Goal: Transaction & Acquisition: Subscribe to service/newsletter

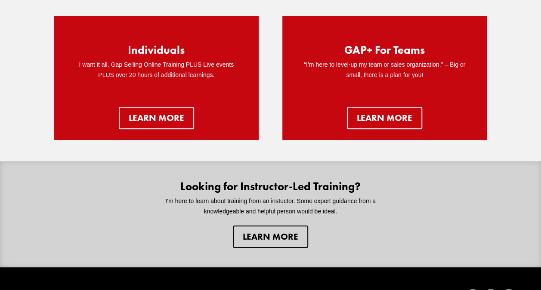
scroll to position [111, 0]
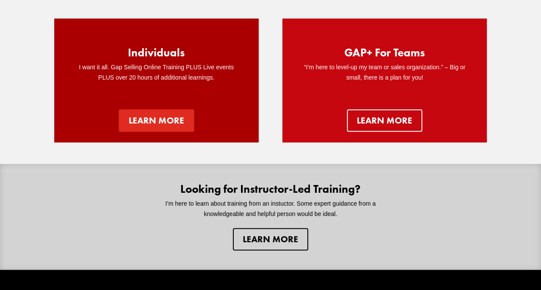
click at [157, 116] on link "Learn more" at bounding box center [156, 120] width 75 height 22
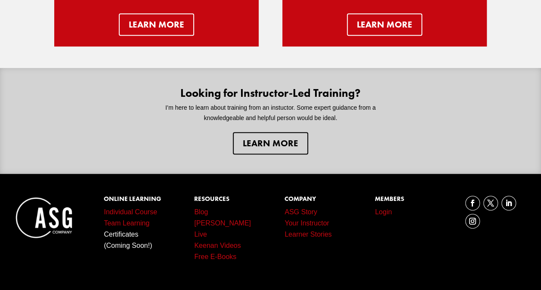
scroll to position [195, 0]
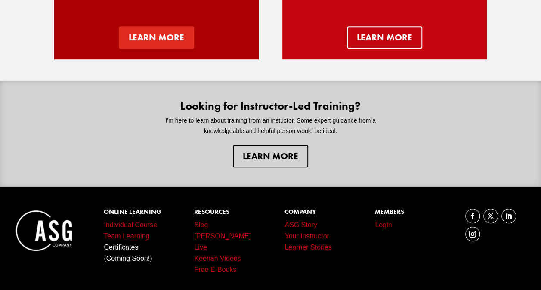
click at [151, 44] on link "Learn more" at bounding box center [156, 37] width 75 height 22
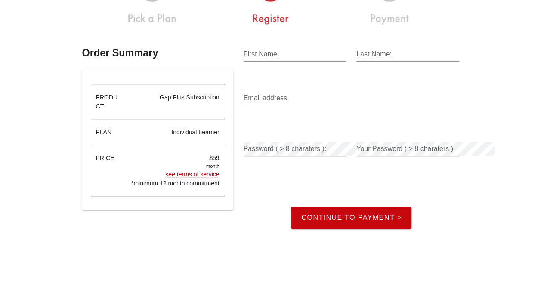
scroll to position [86, 0]
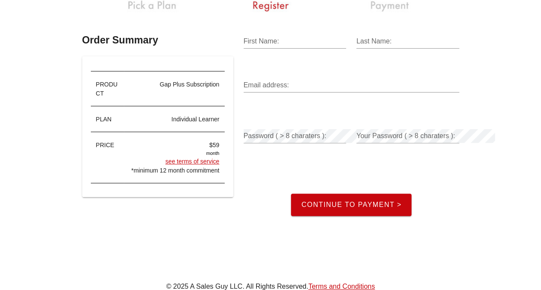
click at [189, 158] on link "see terms of service" at bounding box center [192, 161] width 54 height 7
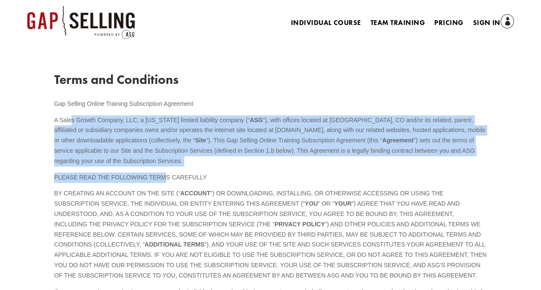
drag, startPoint x: 72, startPoint y: 123, endPoint x: 165, endPoint y: 173, distance: 105.3
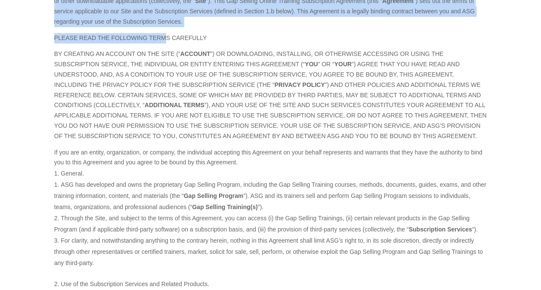
scroll to position [172, 0]
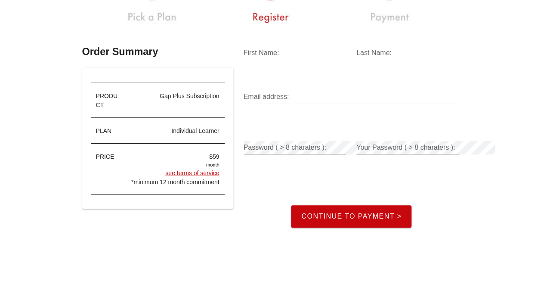
scroll to position [86, 0]
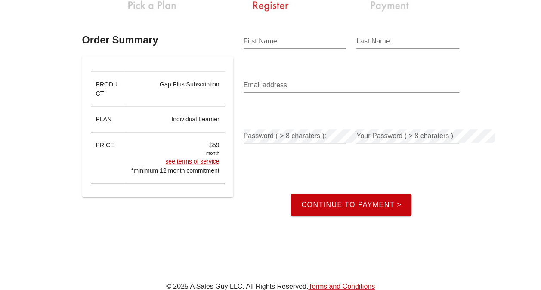
click at [181, 158] on link "see terms of service" at bounding box center [192, 161] width 54 height 7
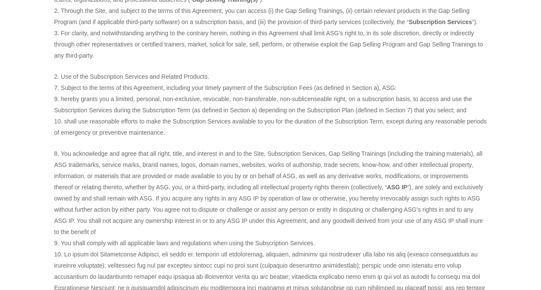
scroll to position [430, 0]
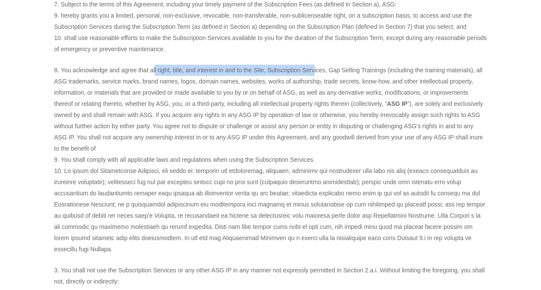
drag, startPoint x: 179, startPoint y: 72, endPoint x: 314, endPoint y: 73, distance: 135.6
click at [314, 73] on li "You acknowledge and agree that all right, title, and interest in and to the Sit…" at bounding box center [270, 110] width 433 height 90
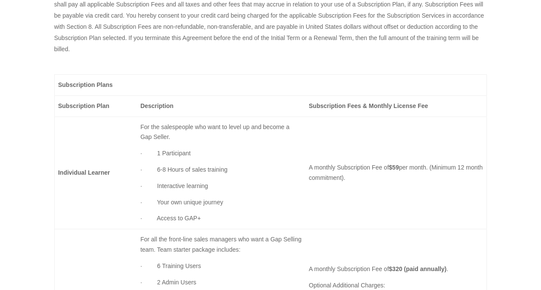
scroll to position [1033, 0]
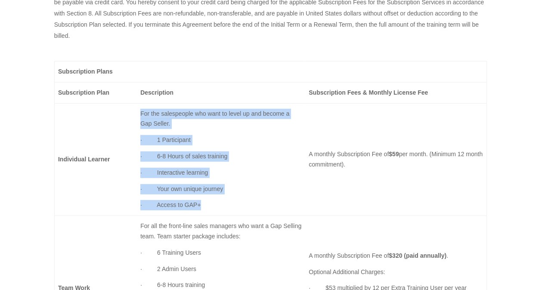
drag, startPoint x: 141, startPoint y: 114, endPoint x: 203, endPoint y: 213, distance: 116.8
click at [202, 213] on td "For the salespeople who want to level up and become a Gap Seller. · 1 Participa…" at bounding box center [221, 159] width 168 height 113
drag, startPoint x: 310, startPoint y: 155, endPoint x: 449, endPoint y: 161, distance: 138.3
click at [449, 161] on p "A monthly Subscription Fee of $59 per month. (Minimum 12 month commitment)." at bounding box center [396, 159] width 174 height 21
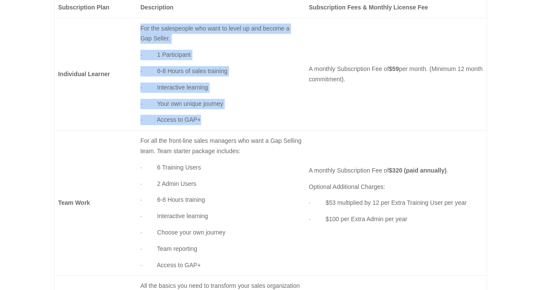
scroll to position [1119, 0]
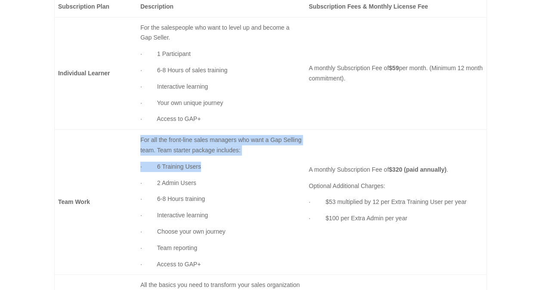
drag, startPoint x: 140, startPoint y: 140, endPoint x: 214, endPoint y: 165, distance: 78.3
click at [214, 165] on td "For all the front-line sales managers who want a Gap Selling team. Team starter…" at bounding box center [221, 202] width 168 height 145
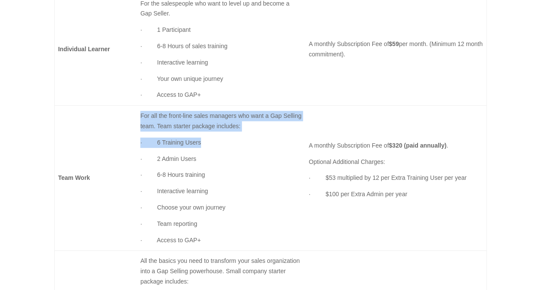
scroll to position [1162, 0]
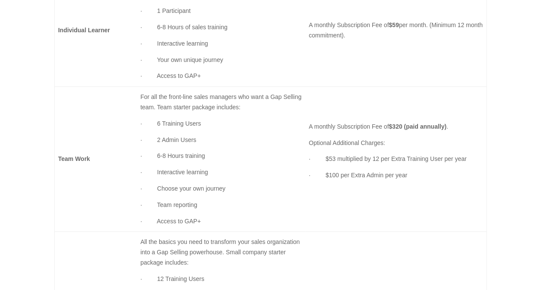
click at [204, 138] on p "· 2 Admin Users" at bounding box center [220, 143] width 161 height 16
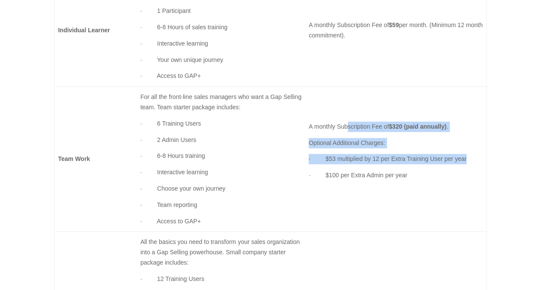
drag, startPoint x: 347, startPoint y: 123, endPoint x: 478, endPoint y: 155, distance: 135.1
click at [478, 155] on td "A monthly Subscription Fee of $320 (paid annually) . Optional Additional Charge…" at bounding box center [396, 159] width 182 height 145
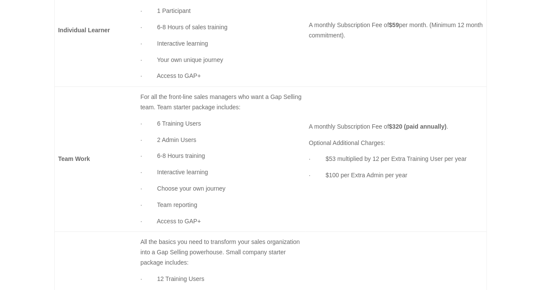
drag, startPoint x: 478, startPoint y: 155, endPoint x: 414, endPoint y: 192, distance: 74.1
click at [414, 192] on p at bounding box center [396, 192] width 174 height 10
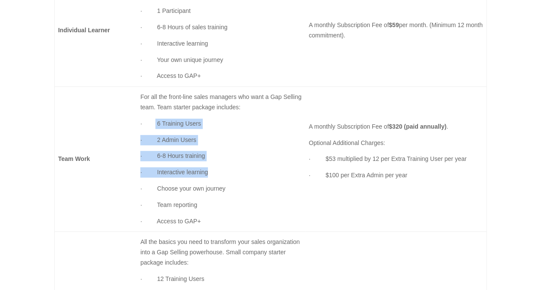
drag, startPoint x: 155, startPoint y: 124, endPoint x: 210, endPoint y: 173, distance: 74.1
click at [210, 173] on td "For all the front-line sales managers who want a Gap Selling team. Team starter…" at bounding box center [221, 159] width 168 height 145
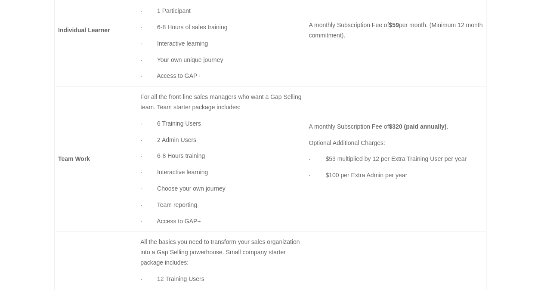
click at [125, 199] on td "Team Work" at bounding box center [95, 159] width 83 height 145
drag, startPoint x: 205, startPoint y: 203, endPoint x: 152, endPoint y: 203, distance: 52.9
click at [152, 203] on p "· Team reporting" at bounding box center [220, 208] width 161 height 16
drag, startPoint x: 152, startPoint y: 203, endPoint x: 229, endPoint y: 203, distance: 77.1
click at [229, 203] on p "· Team reporting" at bounding box center [220, 208] width 161 height 16
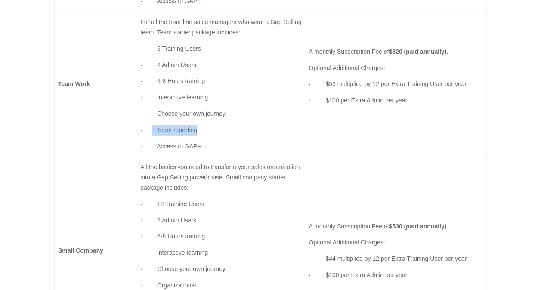
scroll to position [1248, 0]
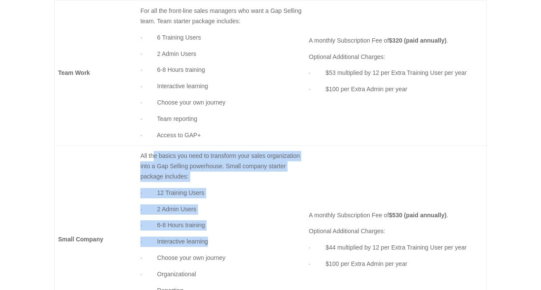
drag, startPoint x: 153, startPoint y: 158, endPoint x: 214, endPoint y: 237, distance: 99.4
click at [214, 237] on td "All the basics you need to transform your sales organization into a Gap Selling…" at bounding box center [221, 240] width 168 height 188
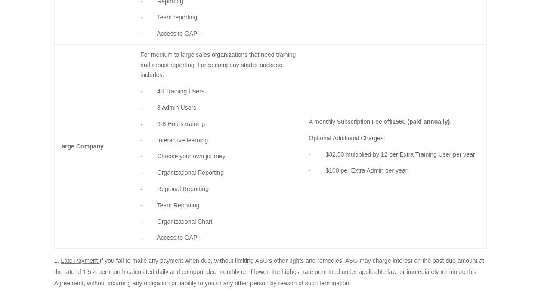
scroll to position [1550, 0]
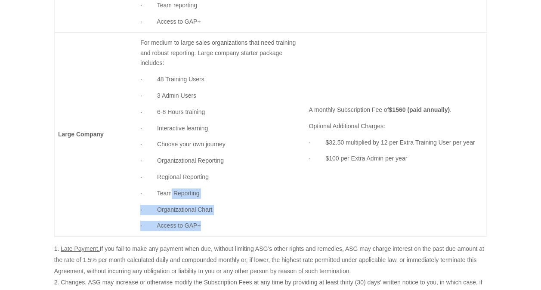
drag, startPoint x: 210, startPoint y: 226, endPoint x: 170, endPoint y: 195, distance: 50.9
click at [170, 195] on td "For medium to large sales organizations that need training and robust reporting…" at bounding box center [221, 134] width 168 height 204
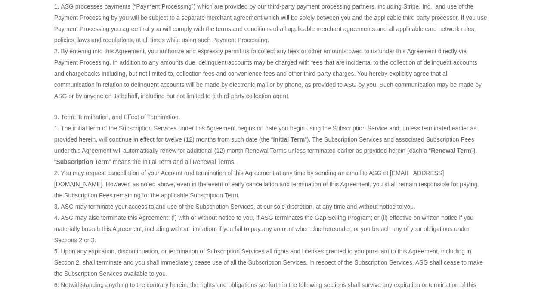
scroll to position [1894, 0]
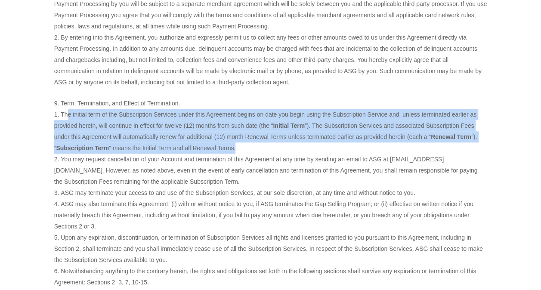
drag, startPoint x: 66, startPoint y: 113, endPoint x: 350, endPoint y: 144, distance: 284.9
click at [350, 144] on li "The initial term of the Subscription Services under this Agreement begins on da…" at bounding box center [270, 131] width 433 height 45
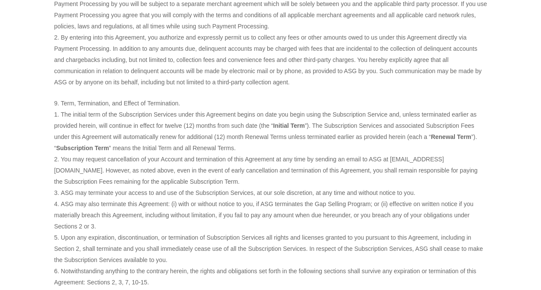
click at [88, 173] on li "You may request cancellation of your Account and termination of this Agreement …" at bounding box center [270, 171] width 433 height 34
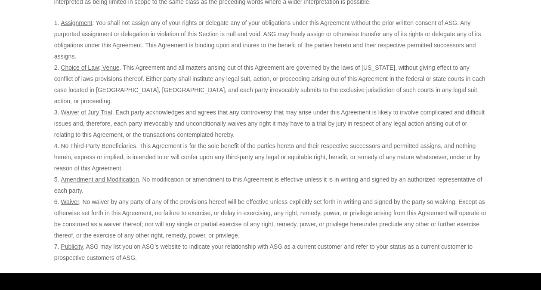
scroll to position [2994, 0]
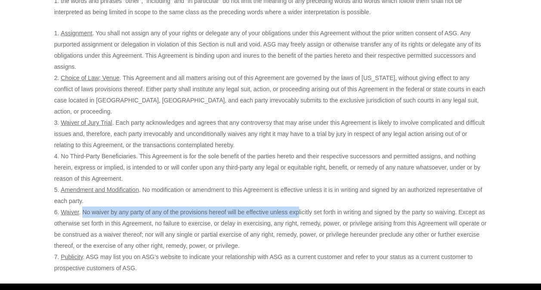
drag, startPoint x: 84, startPoint y: 188, endPoint x: 298, endPoint y: 190, distance: 214.4
click at [298, 207] on li "Waiver . No waiver by any party of any of the provisions hereof will be effecti…" at bounding box center [270, 229] width 433 height 45
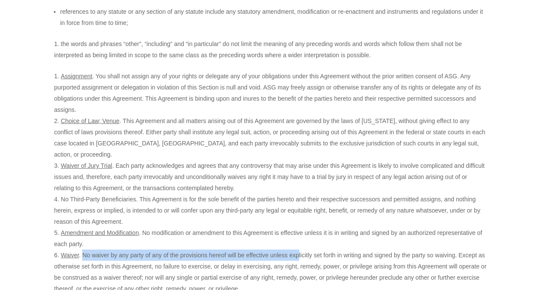
scroll to position [2907, 0]
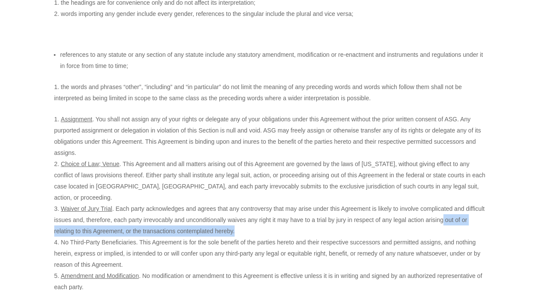
drag, startPoint x: 443, startPoint y: 192, endPoint x: 264, endPoint y: 210, distance: 180.0
click at [264, 210] on li "Waiver of Jury Trial . Each party acknowledges and agrees that any controversy …" at bounding box center [270, 220] width 433 height 34
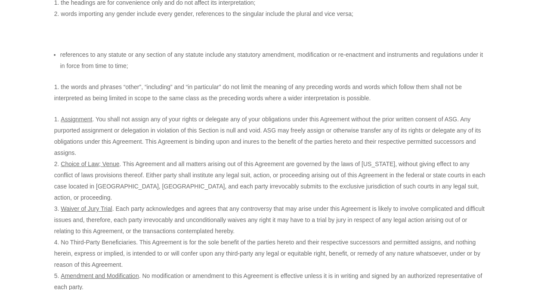
click at [252, 270] on li "Amendment and Modification . No modification or amendment to this Agreement is …" at bounding box center [270, 281] width 433 height 22
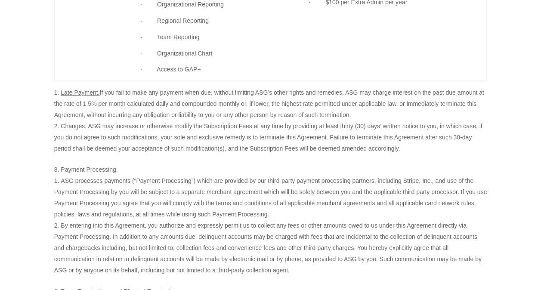
scroll to position [1702, 0]
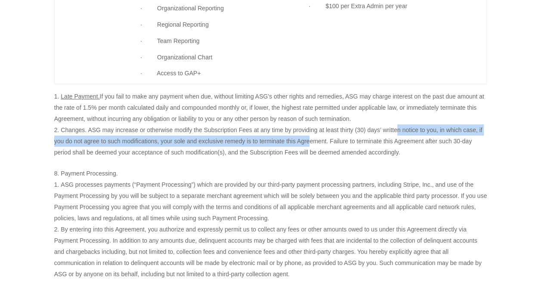
drag, startPoint x: 398, startPoint y: 128, endPoint x: 311, endPoint y: 138, distance: 87.5
click at [311, 138] on li "Changes. ASG may increase or otherwise modify the Subscription Fees at any time…" at bounding box center [270, 141] width 433 height 34
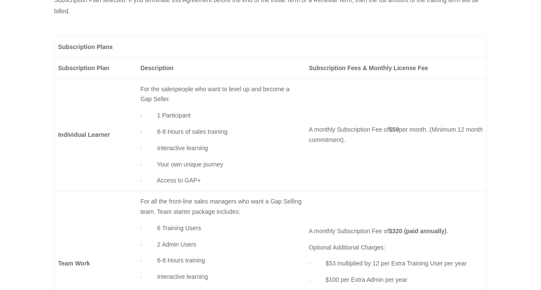
scroll to position [1033, 0]
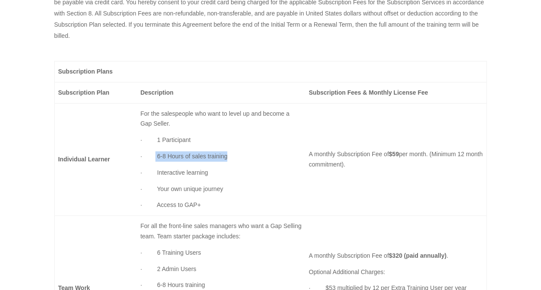
drag, startPoint x: 156, startPoint y: 154, endPoint x: 241, endPoint y: 155, distance: 84.8
click at [241, 155] on p "· 6-8 Hours of sales training" at bounding box center [220, 160] width 161 height 16
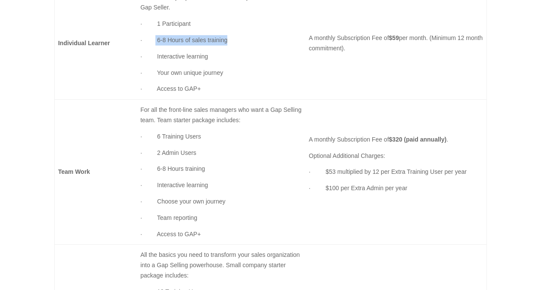
scroll to position [1162, 0]
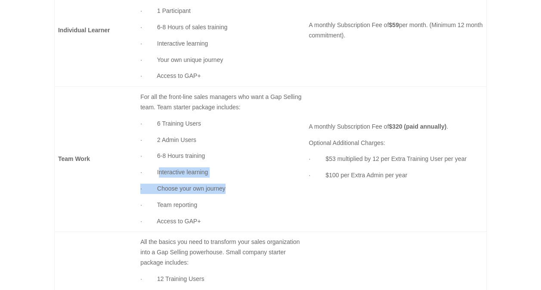
drag, startPoint x: 161, startPoint y: 172, endPoint x: 229, endPoint y: 186, distance: 69.5
click at [229, 186] on td "For all the front-line sales managers who want a Gap Selling team. Team starter…" at bounding box center [221, 159] width 168 height 145
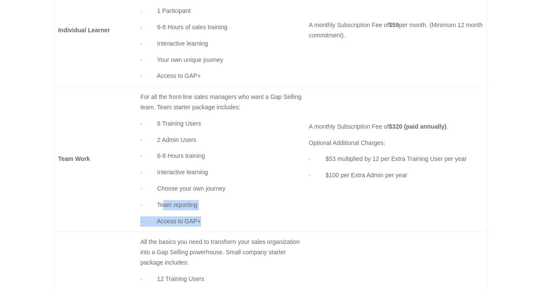
drag, startPoint x: 229, startPoint y: 186, endPoint x: 200, endPoint y: 219, distance: 44.2
click at [200, 219] on td "For all the front-line sales managers who want a Gap Selling team. Team starter…" at bounding box center [221, 159] width 168 height 145
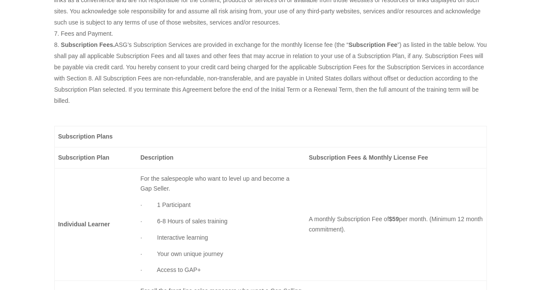
scroll to position [947, 0]
